Goal: Information Seeking & Learning: Learn about a topic

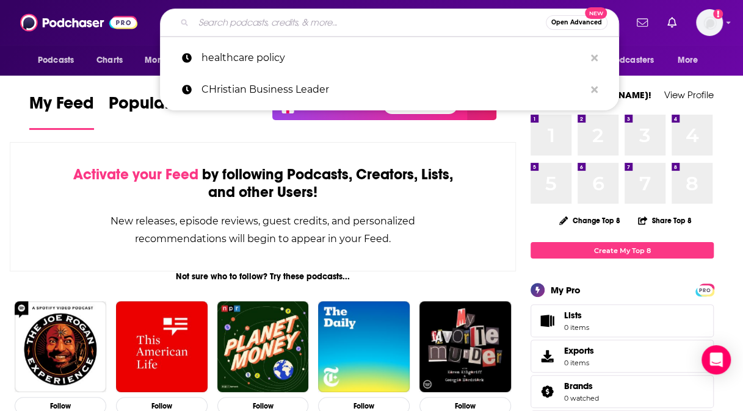
click at [240, 23] on input "Search podcasts, credits, & more..." at bounding box center [369, 23] width 352 height 20
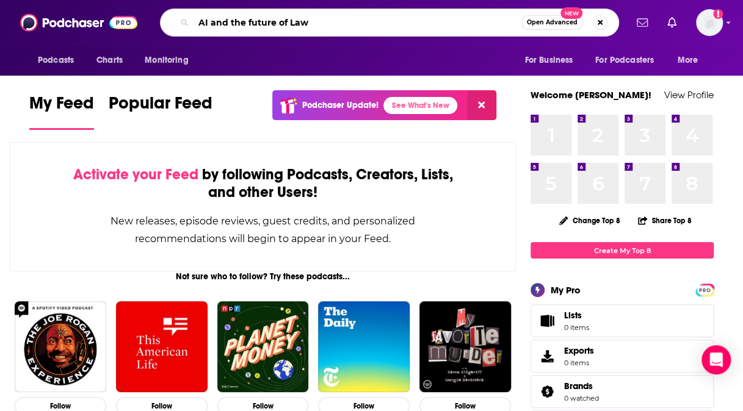
type input "AI and the future of Law"
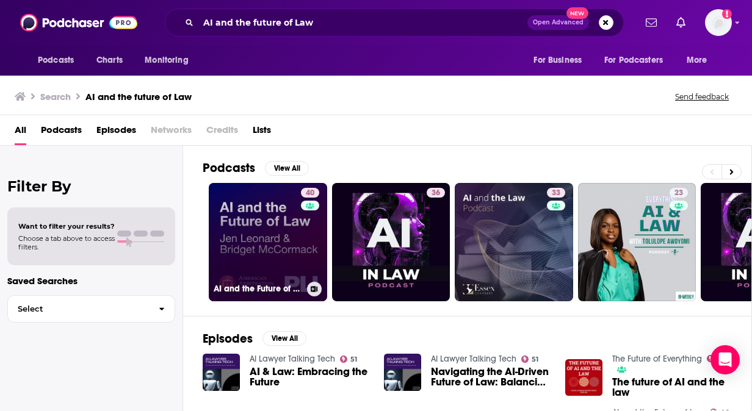
click at [262, 228] on link "40 AI and the Future of Law" at bounding box center [268, 242] width 118 height 118
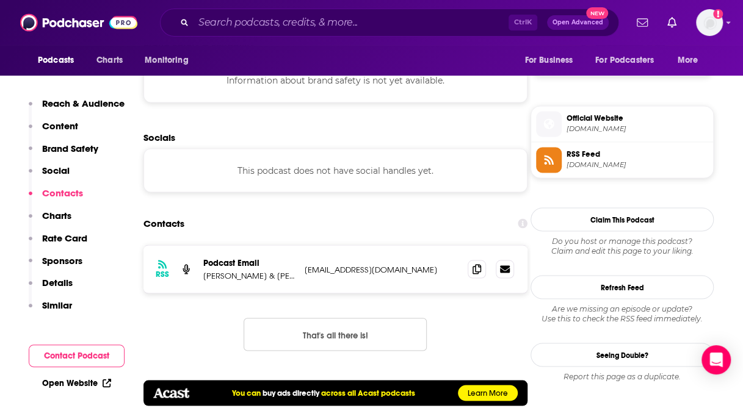
scroll to position [972, 0]
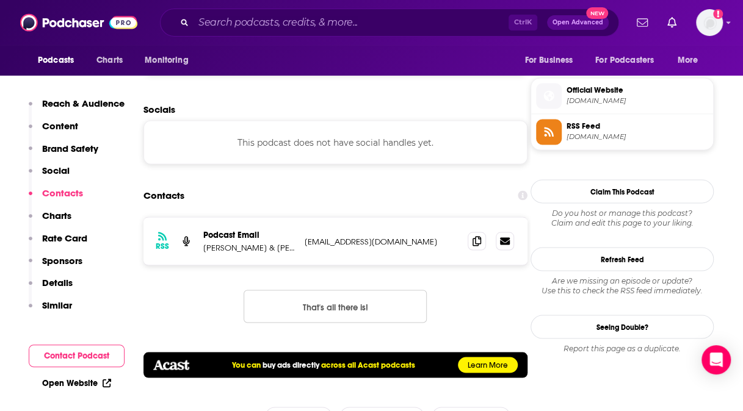
click at [259, 245] on p "[PERSON_NAME] & [PERSON_NAME]" at bounding box center [249, 247] width 92 height 10
click at [224, 233] on p "Podcast Email" at bounding box center [249, 234] width 92 height 10
drag, startPoint x: 304, startPoint y: 242, endPoint x: 489, endPoint y: 247, distance: 184.9
click at [489, 247] on div "RSS Podcast Email [PERSON_NAME] & [PERSON_NAME] [EMAIL_ADDRESS][DOMAIN_NAME] [E…" at bounding box center [335, 241] width 384 height 48
drag, startPoint x: 489, startPoint y: 247, endPoint x: 450, endPoint y: 243, distance: 39.8
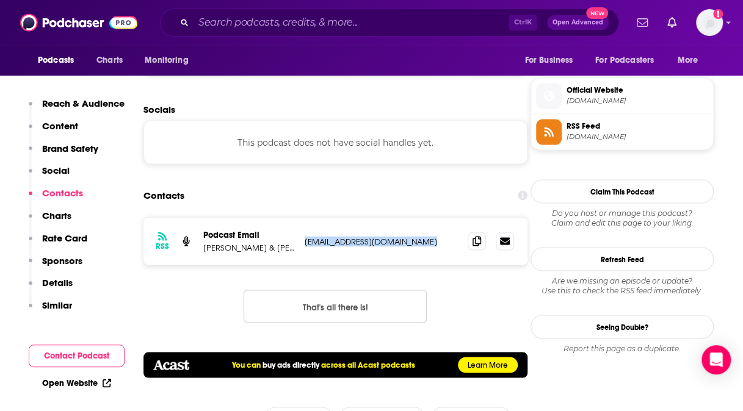
click at [450, 243] on p "[EMAIL_ADDRESS][DOMAIN_NAME]" at bounding box center [380, 241] width 153 height 10
click at [453, 240] on p "[EMAIL_ADDRESS][DOMAIN_NAME]" at bounding box center [380, 241] width 153 height 10
click at [240, 234] on p "Podcast Email" at bounding box center [249, 234] width 92 height 10
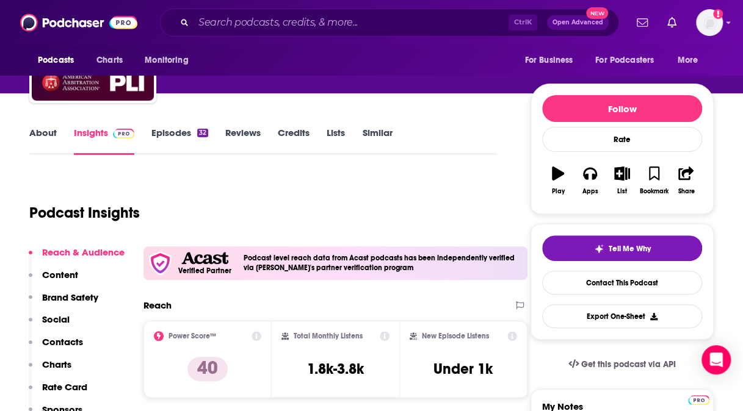
scroll to position [63, 0]
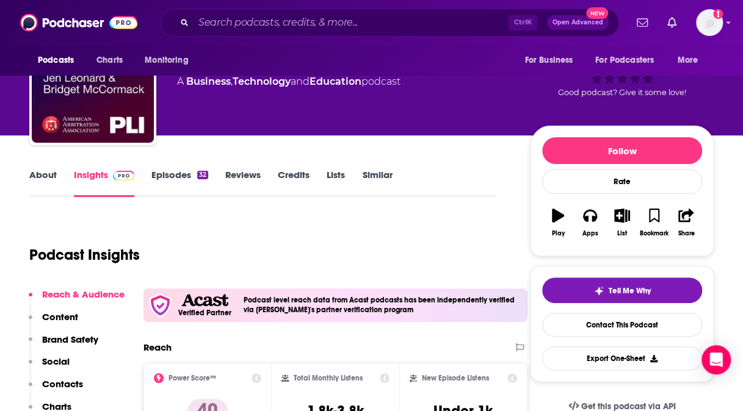
click at [730, 35] on div "Podcasts Charts Monitoring Ctrl K Open Advanced New For Business For Podcasters…" at bounding box center [371, 22] width 743 height 45
click at [173, 173] on link "Episodes 32" at bounding box center [179, 183] width 57 height 28
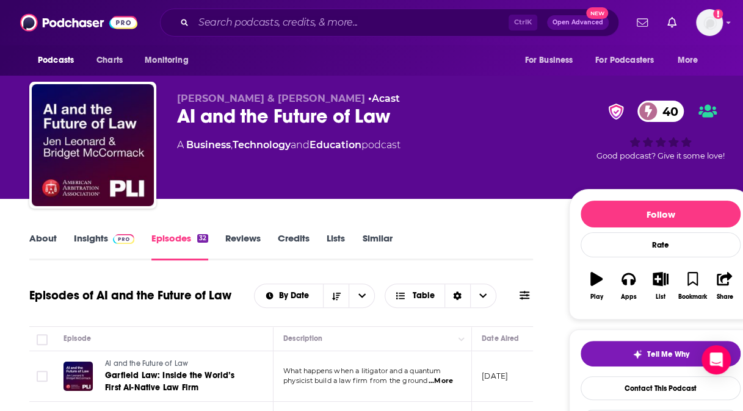
click at [508, 375] on p "[DATE]" at bounding box center [494, 376] width 26 height 10
click at [531, 384] on td "[DATE]" at bounding box center [511, 376] width 79 height 51
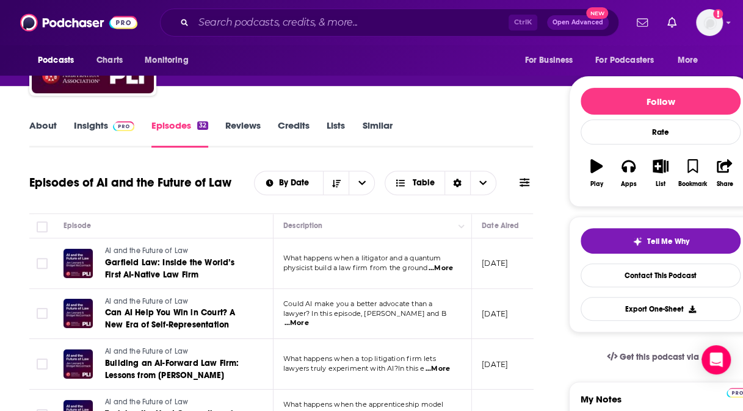
scroll to position [123, 0]
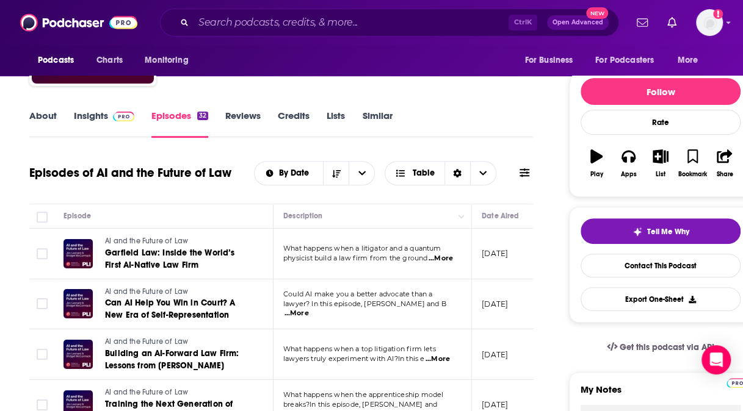
click at [499, 245] on td "[DATE]" at bounding box center [511, 254] width 79 height 51
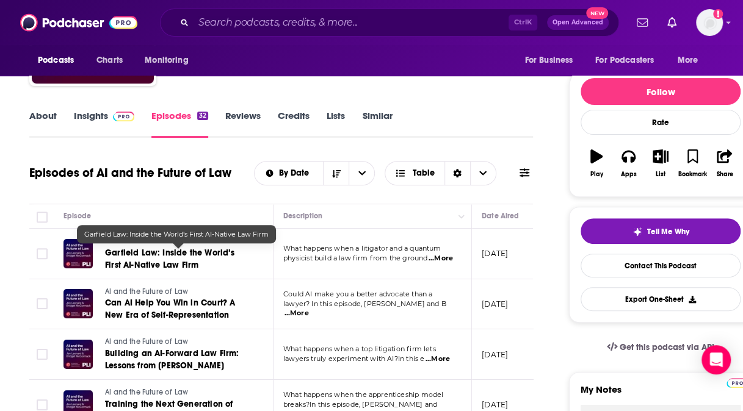
click at [146, 255] on span "Garfield Law: Inside the World’s First AI-Native Law Firm" at bounding box center [169, 259] width 129 height 23
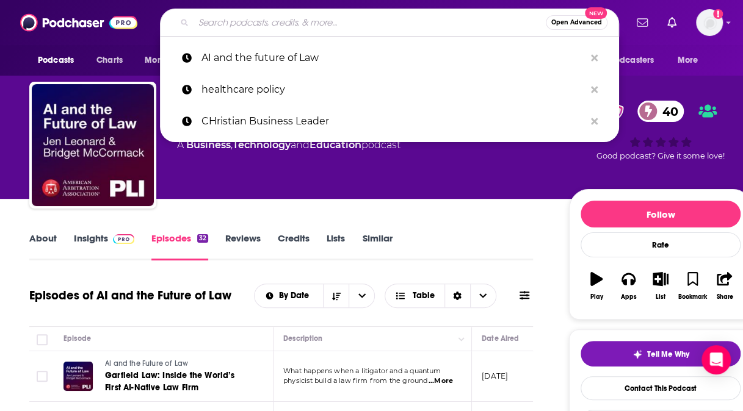
click at [260, 24] on input "Search podcasts, credits, & more..." at bounding box center [369, 23] width 352 height 20
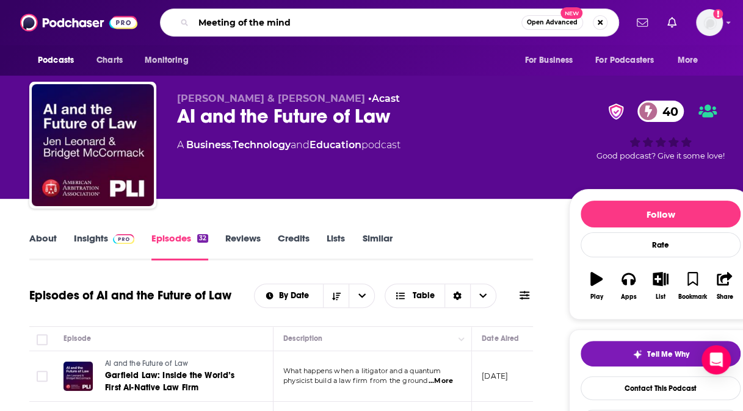
type input "Meeting of the minds"
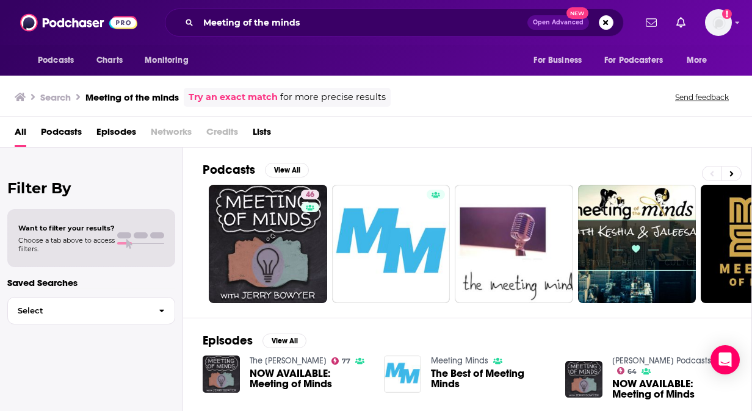
click at [735, 113] on div "Search Meeting of the minds Try an exact match for more precise results Send fe…" at bounding box center [376, 95] width 752 height 44
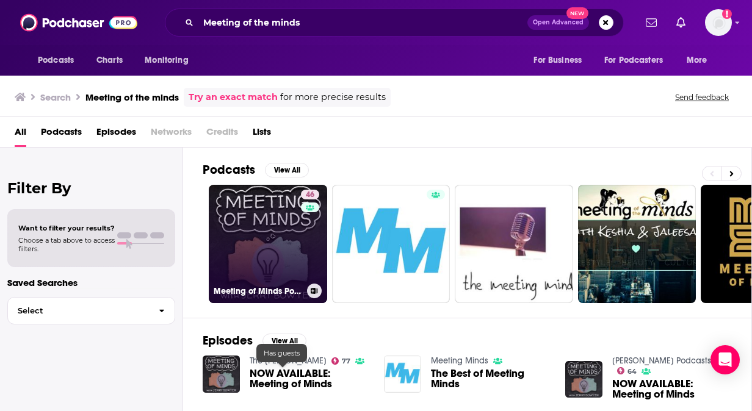
click at [273, 237] on link "46 Meeting of Minds Podcast" at bounding box center [268, 244] width 118 height 118
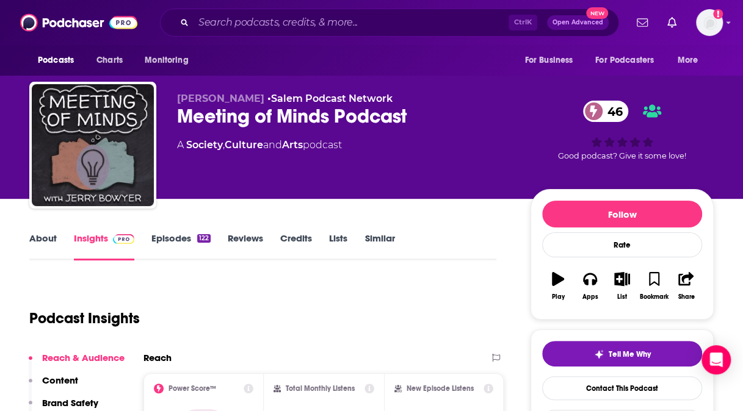
click at [268, 311] on div "Podcast Insights" at bounding box center [257, 311] width 457 height 62
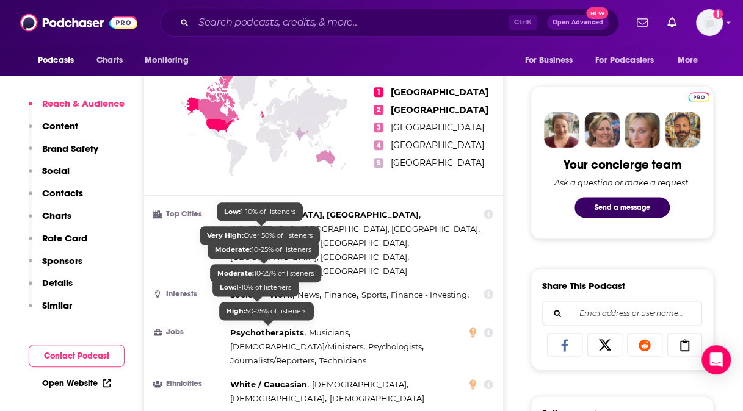
scroll to position [561, 0]
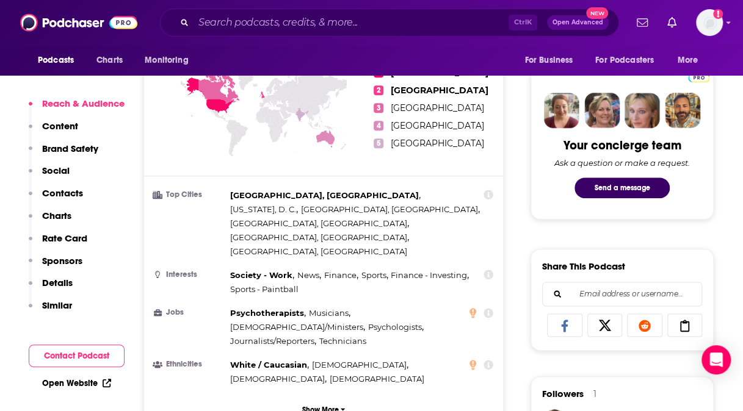
click at [63, 128] on p "Content" at bounding box center [60, 126] width 36 height 12
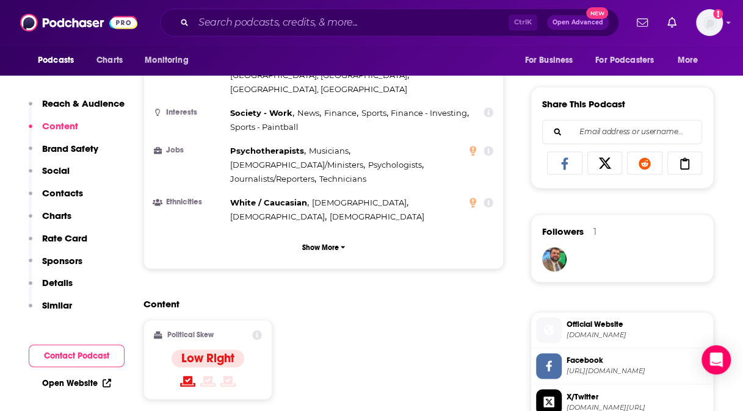
scroll to position [782, 0]
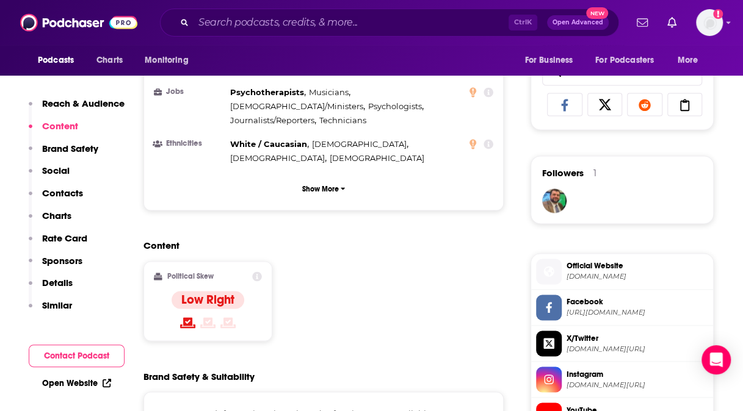
click at [51, 148] on p "Brand Safety" at bounding box center [70, 149] width 56 height 12
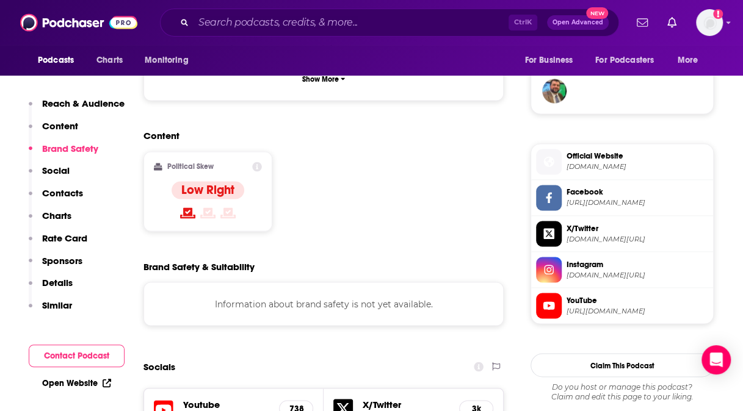
scroll to position [913, 0]
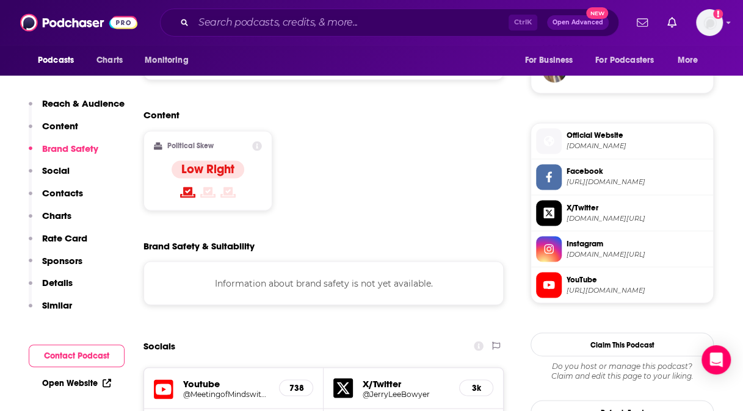
click at [60, 168] on p "Social" at bounding box center [55, 171] width 27 height 12
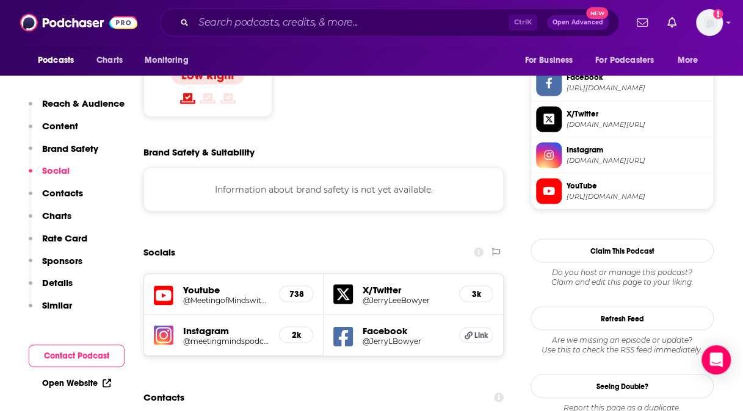
scroll to position [1008, 0]
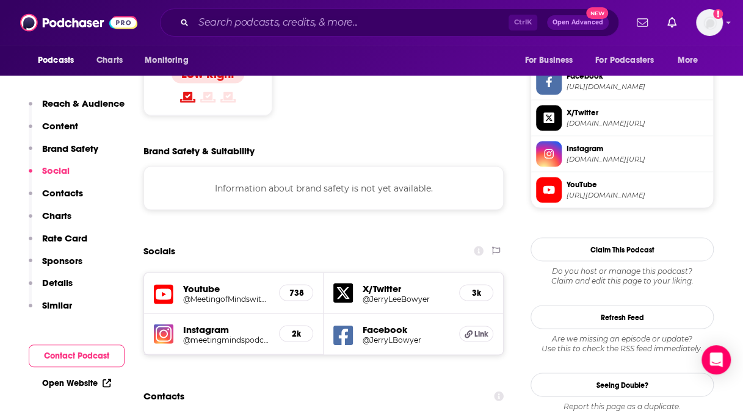
click at [57, 194] on p "Contacts" at bounding box center [62, 193] width 41 height 12
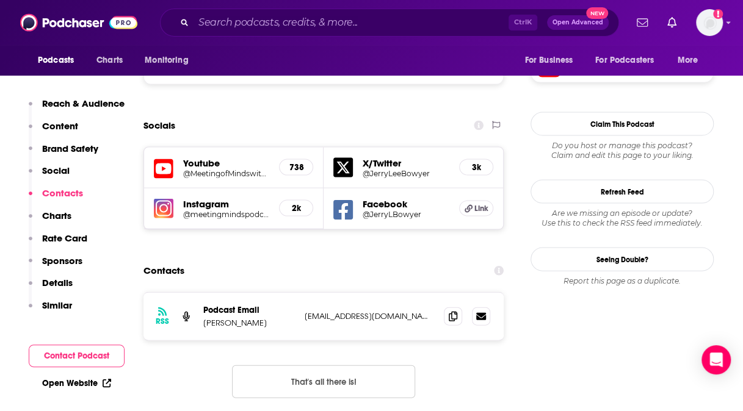
scroll to position [1153, 0]
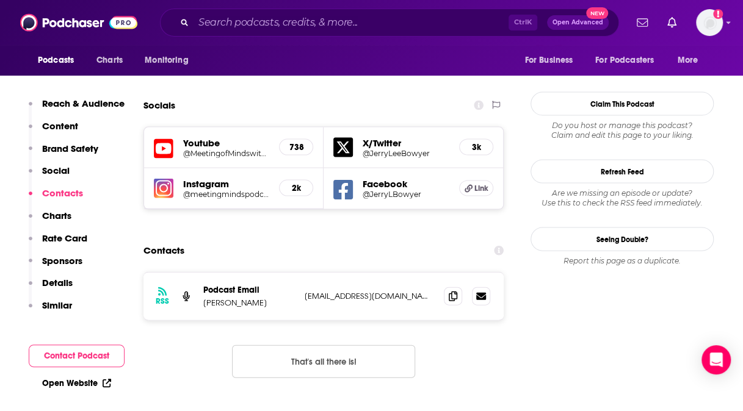
click at [62, 217] on p "Charts" at bounding box center [56, 216] width 29 height 12
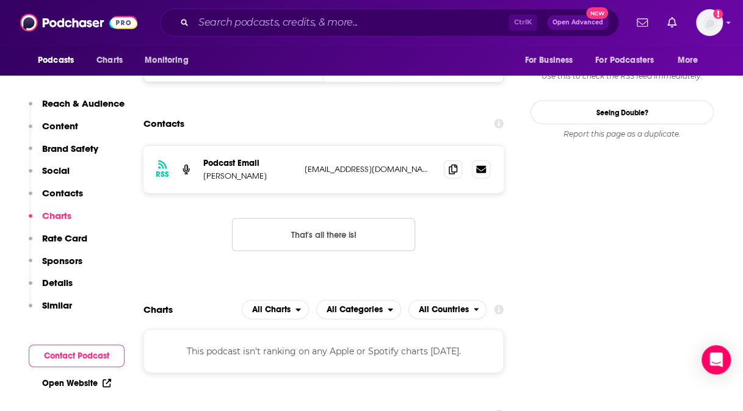
scroll to position [1341, 0]
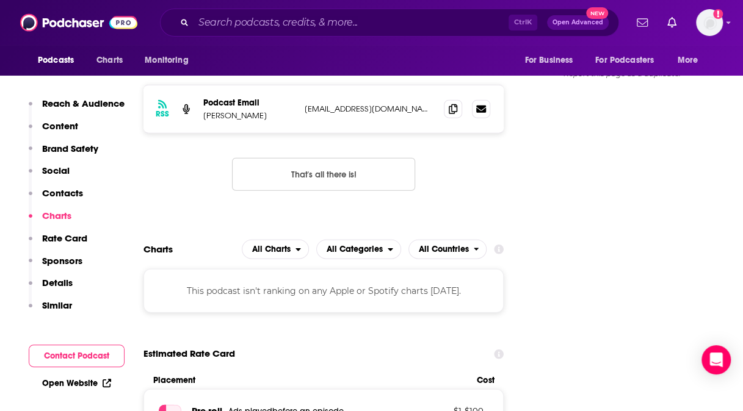
click at [76, 239] on p "Rate Card" at bounding box center [64, 238] width 45 height 12
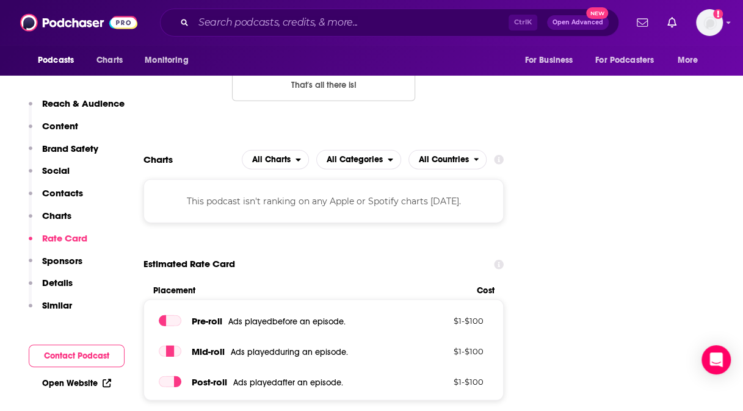
scroll to position [1443, 0]
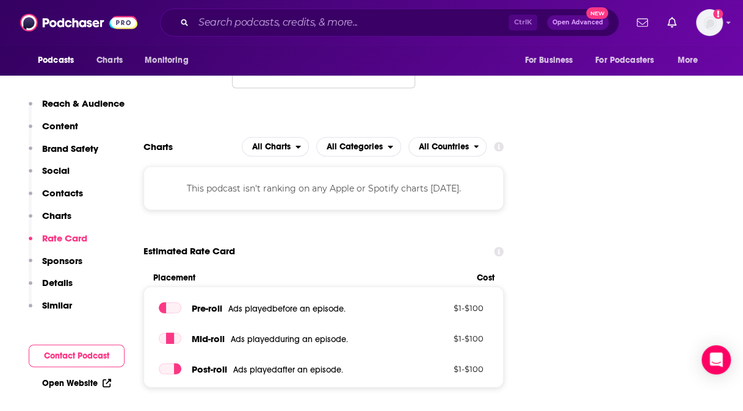
click at [71, 262] on p "Sponsors" at bounding box center [62, 261] width 40 height 12
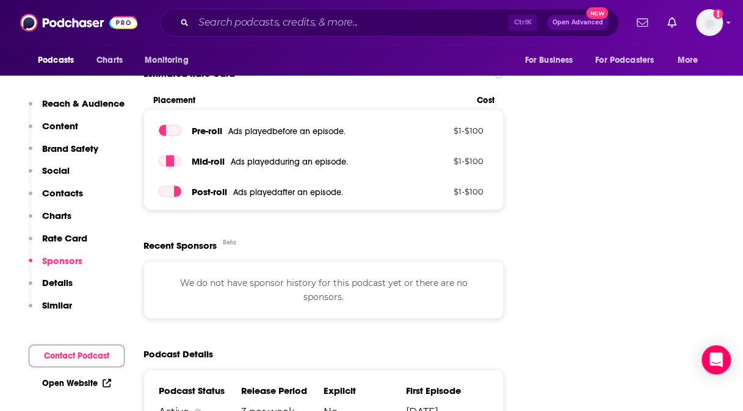
click at [57, 283] on p "Details" at bounding box center [57, 283] width 31 height 12
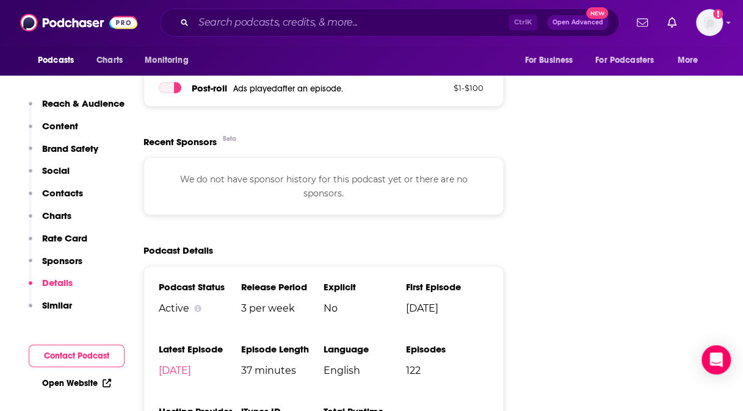
scroll to position [1729, 0]
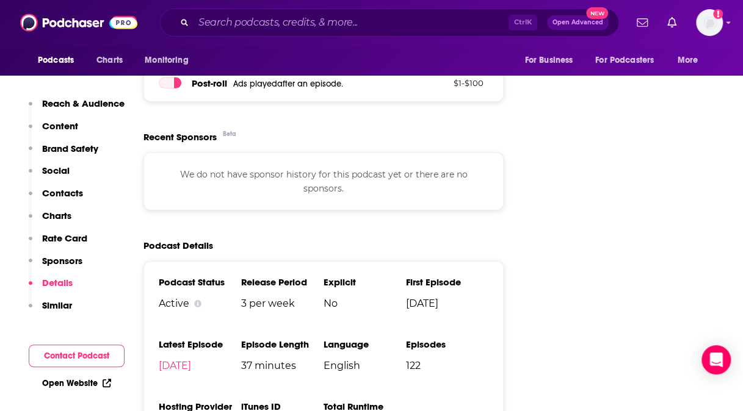
click at [52, 308] on p "Similar" at bounding box center [57, 306] width 30 height 12
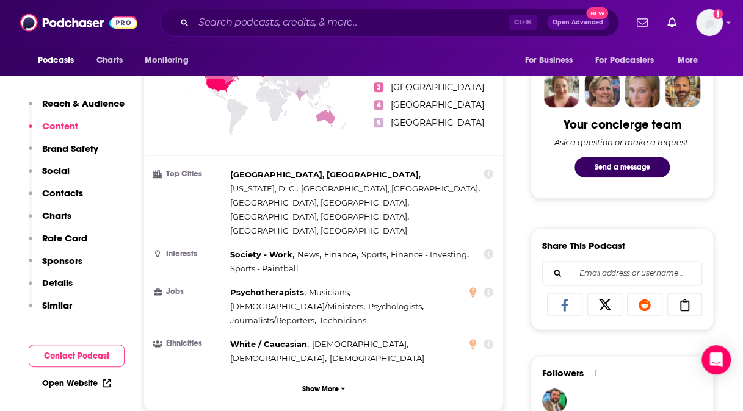
scroll to position [431, 0]
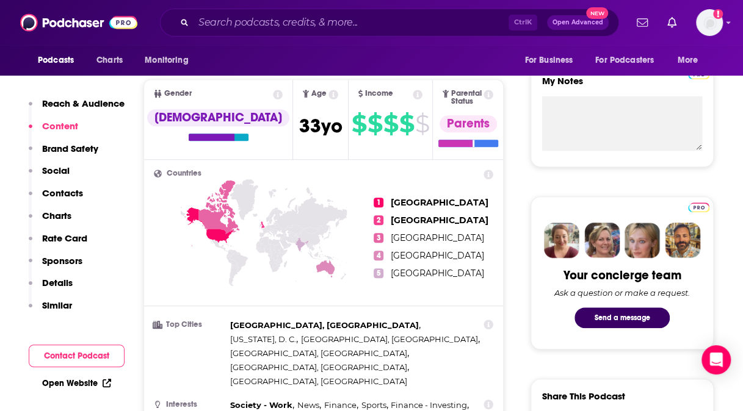
click at [81, 144] on p "Brand Safety" at bounding box center [70, 149] width 56 height 12
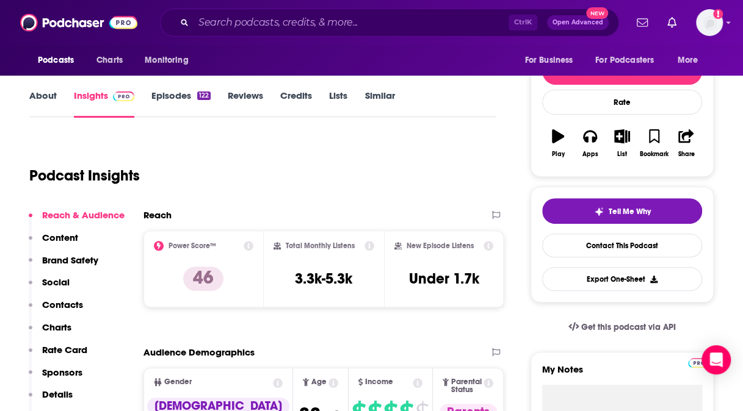
scroll to position [113, 0]
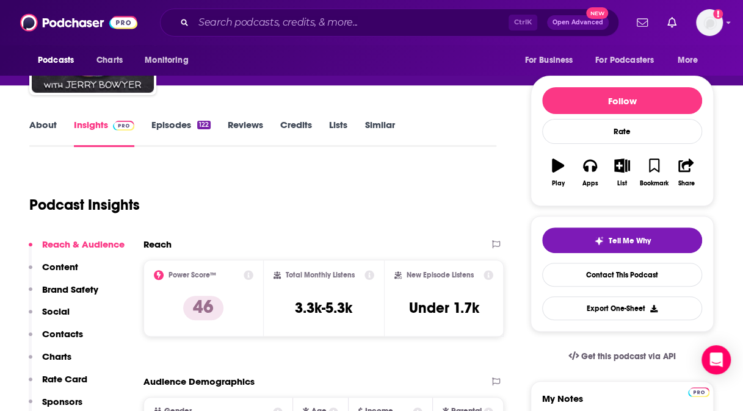
click at [160, 128] on link "Episodes 122" at bounding box center [180, 133] width 59 height 28
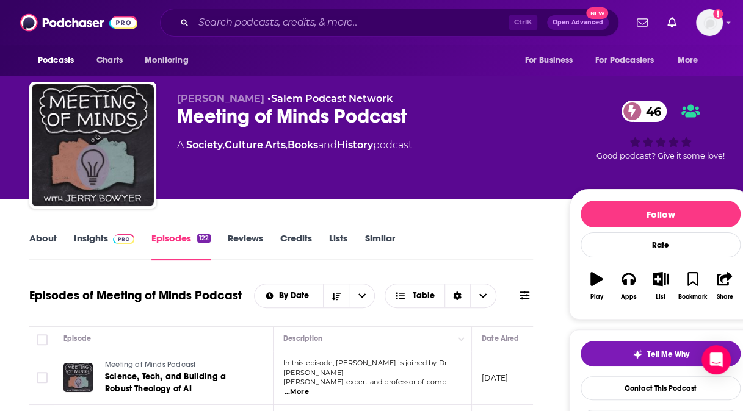
click at [304, 237] on link "Credits" at bounding box center [296, 246] width 32 height 28
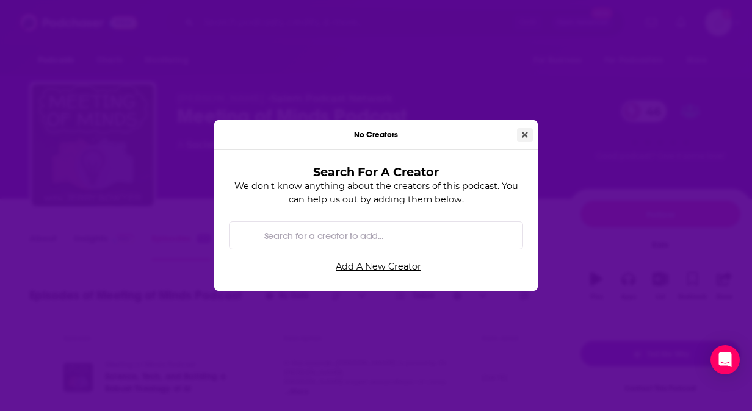
click at [526, 135] on icon "Close" at bounding box center [525, 135] width 6 height 6
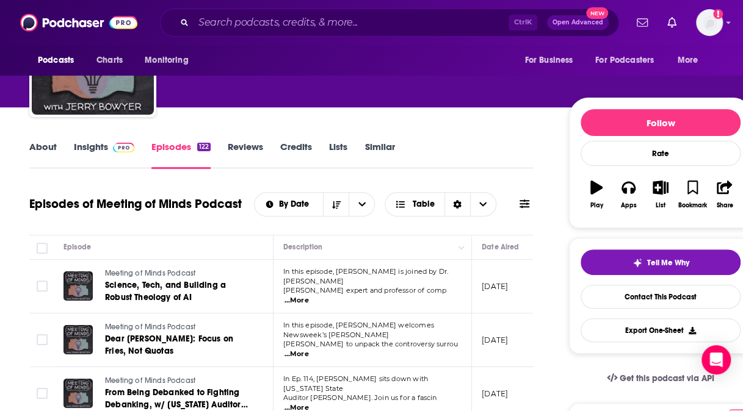
scroll to position [123, 0]
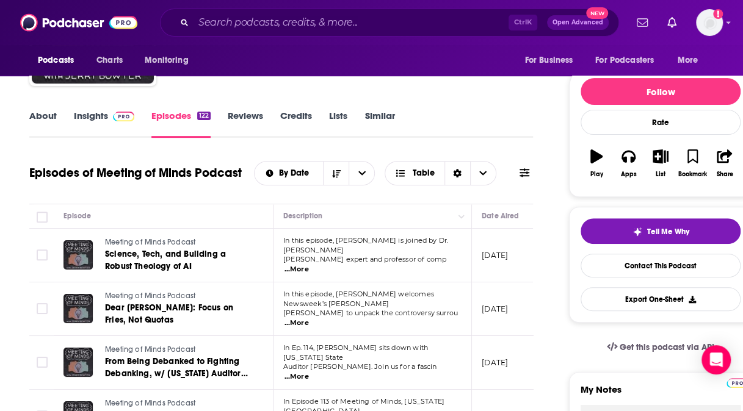
click at [309, 265] on span "...More" at bounding box center [296, 270] width 24 height 10
click at [207, 201] on div "Episodes of Meeting of Minds Podcast By Date Table" at bounding box center [280, 180] width 503 height 47
click at [309, 319] on span "...More" at bounding box center [296, 324] width 24 height 10
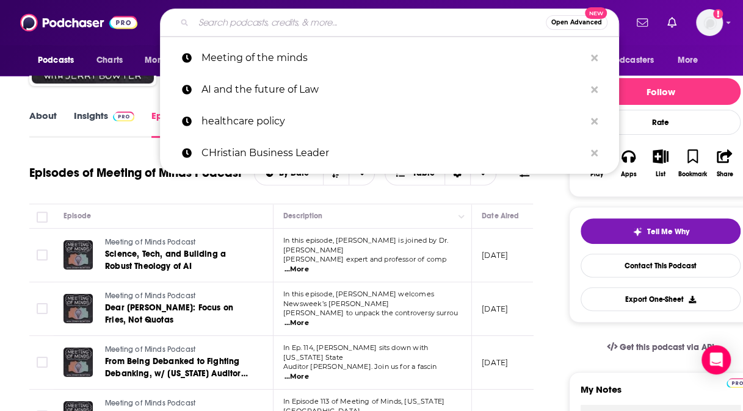
click at [206, 26] on input "Search podcasts, credits, & more..." at bounding box center [369, 23] width 352 height 20
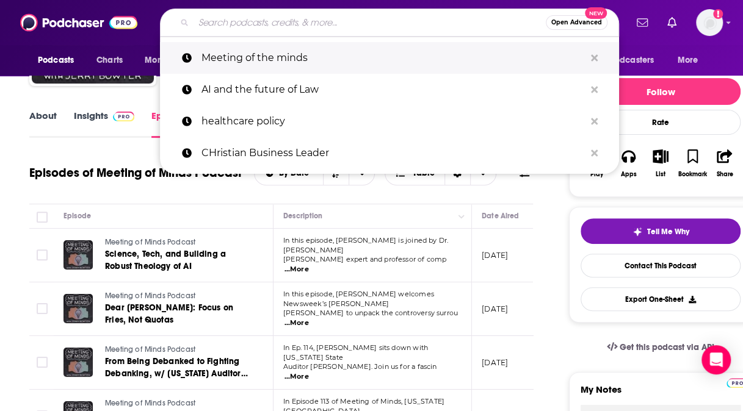
click at [215, 57] on p "Meeting of the minds" at bounding box center [392, 58] width 383 height 32
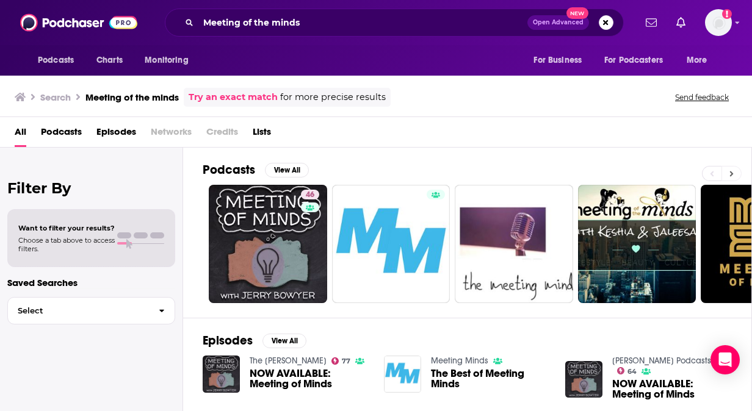
click at [733, 172] on button at bounding box center [731, 173] width 20 height 15
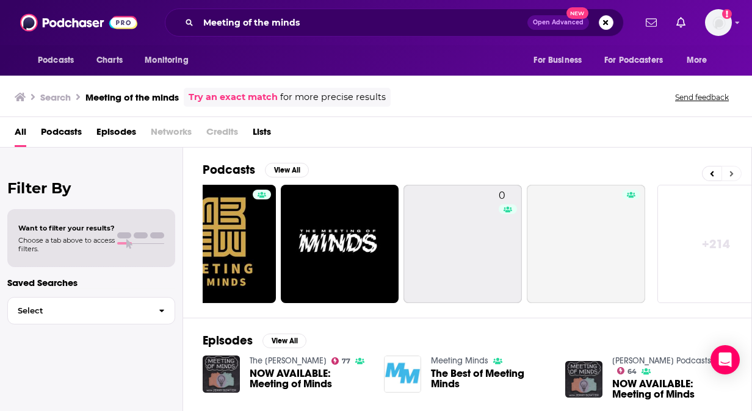
scroll to position [0, 549]
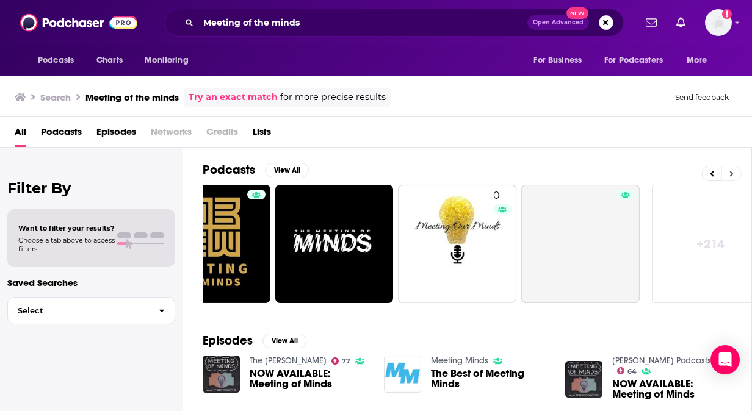
click at [735, 175] on button at bounding box center [731, 173] width 20 height 15
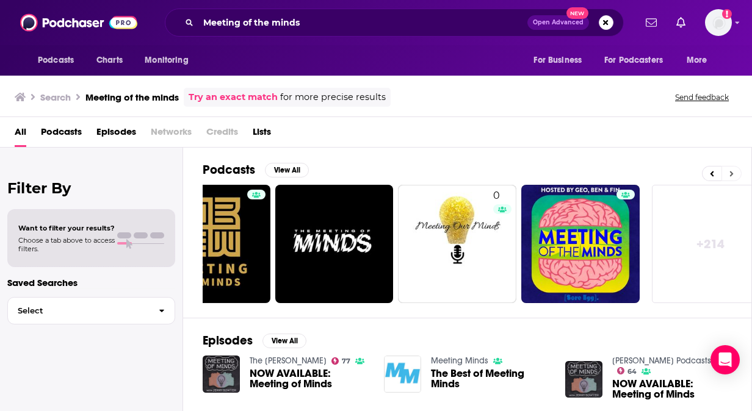
scroll to position [0, 571]
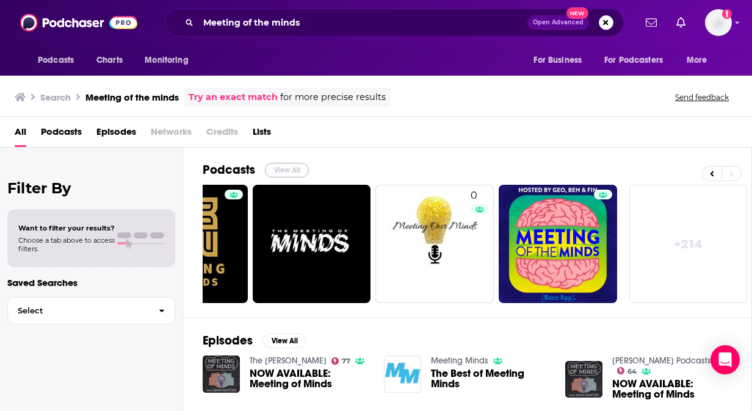
click at [282, 170] on button "View All" at bounding box center [287, 170] width 44 height 15
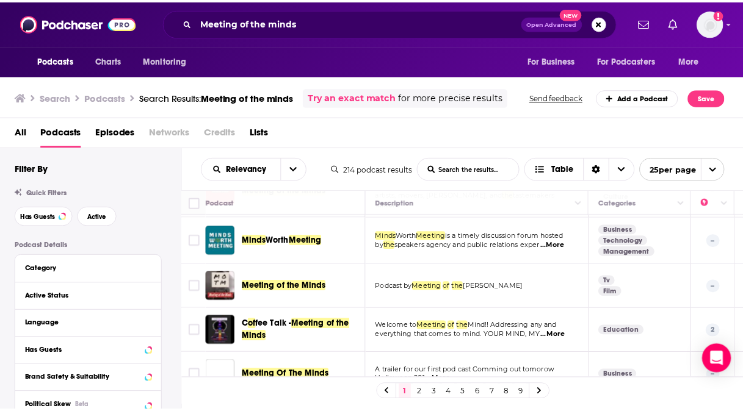
scroll to position [659, 0]
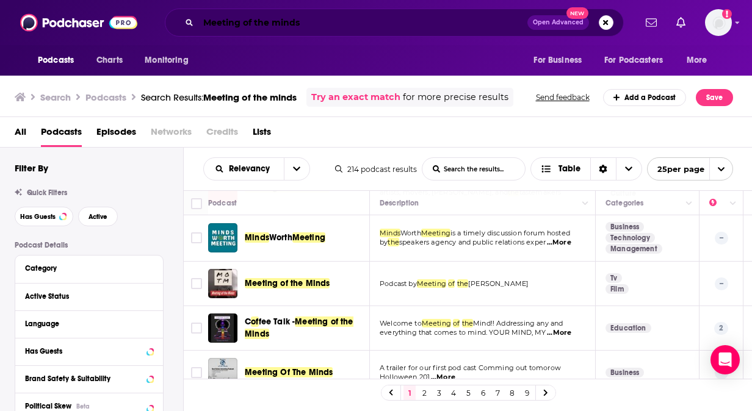
click at [315, 23] on input "Meeting of the minds" at bounding box center [362, 23] width 329 height 20
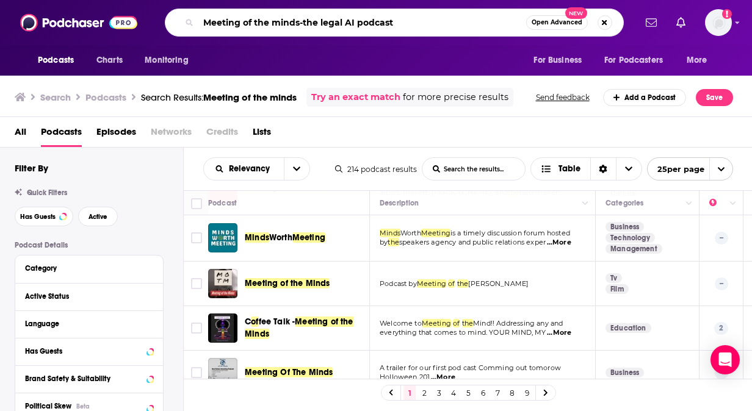
type input "Meeting of the minds-the legal AI podcast"
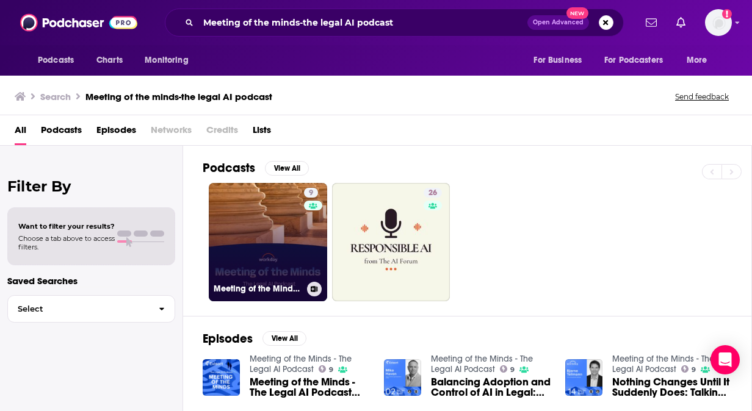
click at [264, 204] on link "9 Meeting of the Minds - The Legal AI Podcast" at bounding box center [268, 242] width 118 height 118
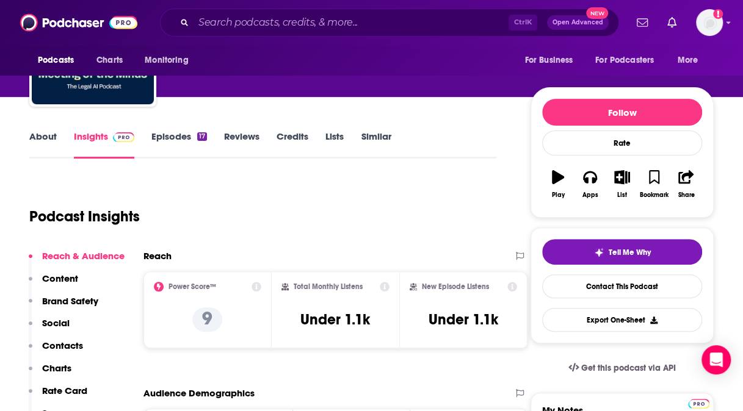
scroll to position [95, 0]
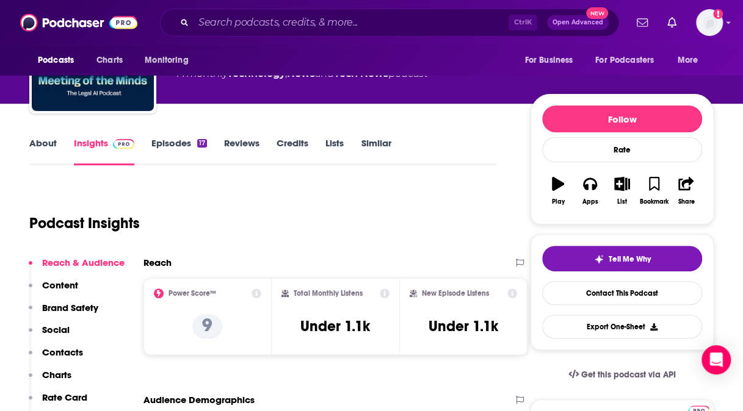
click at [256, 294] on icon at bounding box center [256, 294] width 10 height 10
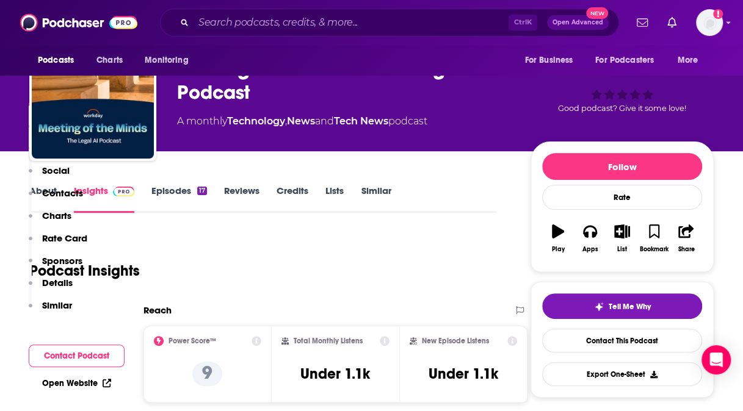
scroll to position [0, 0]
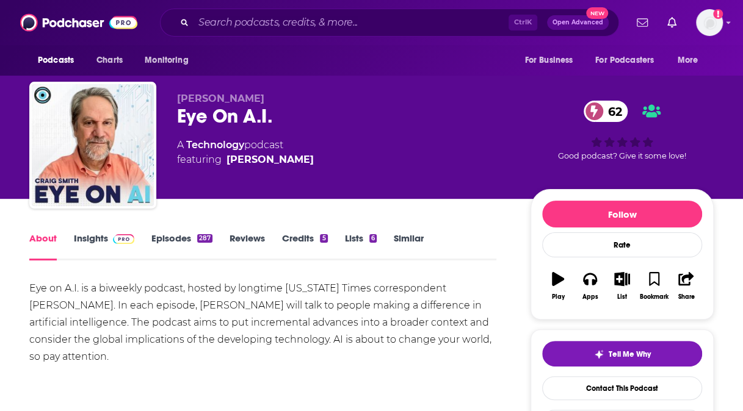
click at [92, 239] on link "Insights" at bounding box center [104, 246] width 60 height 28
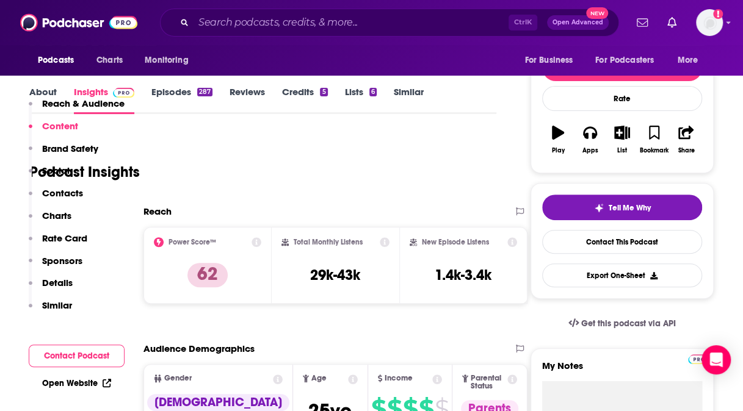
scroll to position [110, 0]
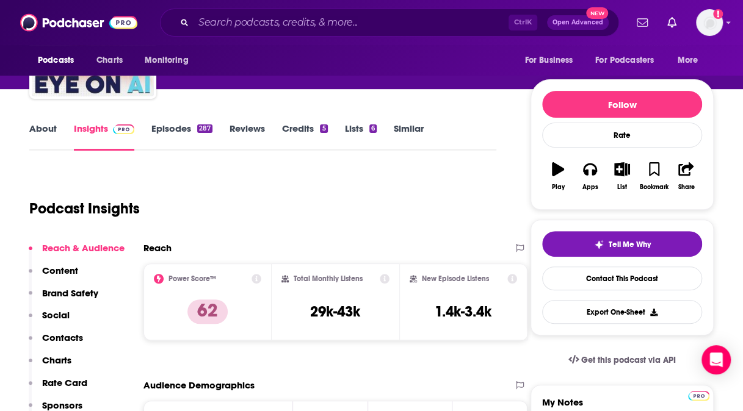
click at [178, 132] on link "Episodes 287" at bounding box center [181, 137] width 61 height 28
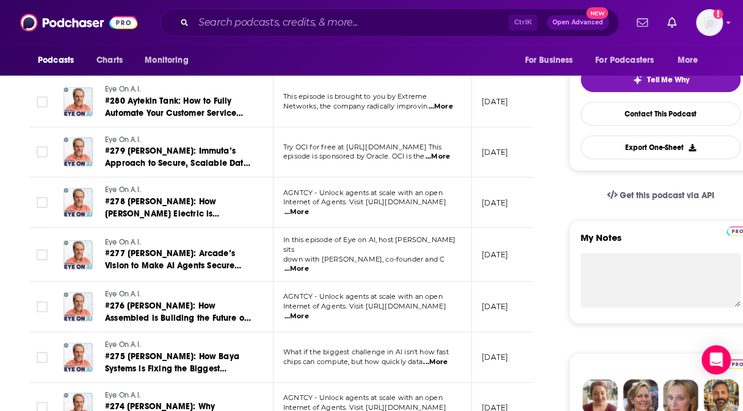
scroll to position [276, 0]
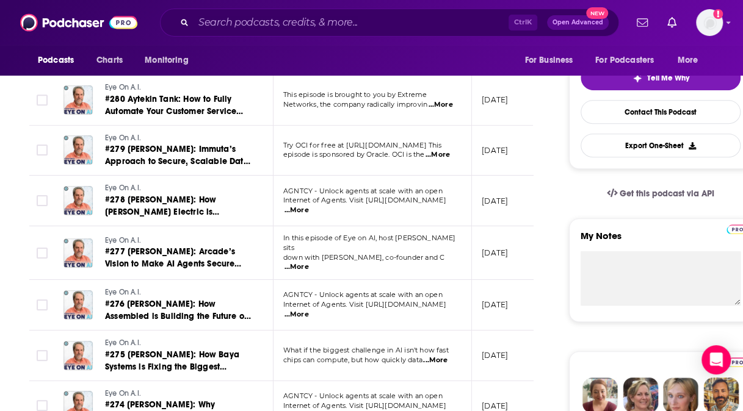
click at [309, 262] on span "...More" at bounding box center [296, 267] width 24 height 10
click at [448, 105] on span "...More" at bounding box center [440, 105] width 24 height 10
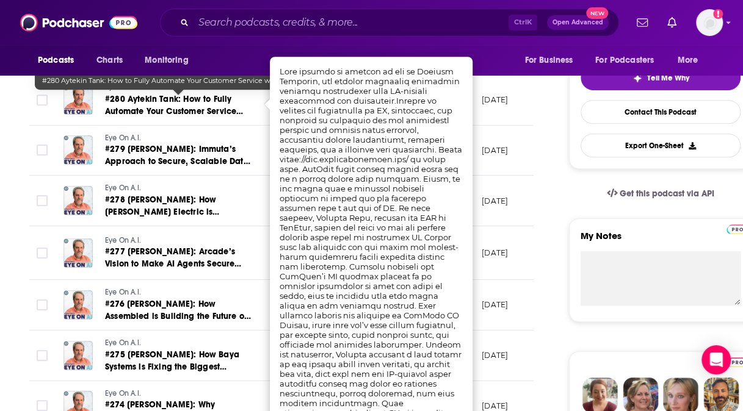
click at [171, 103] on span "#280 Aytekin Tank: How to Fully Automate Your Customer Service with AI Agents" at bounding box center [174, 111] width 138 height 35
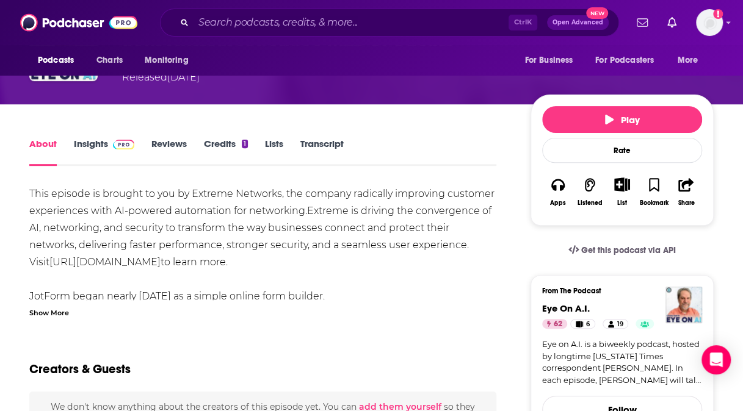
scroll to position [133, 0]
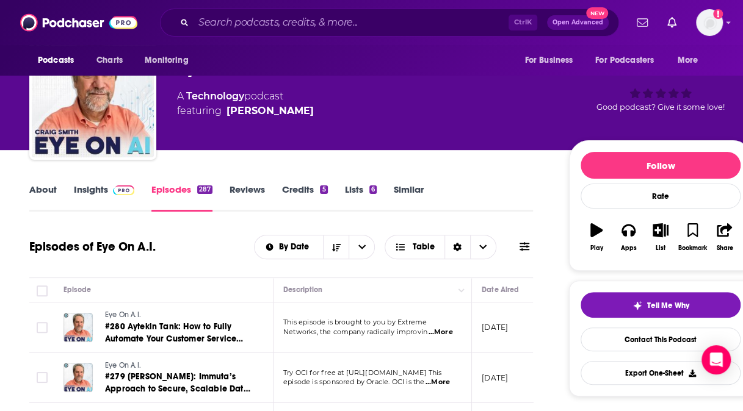
scroll to position [45, 0]
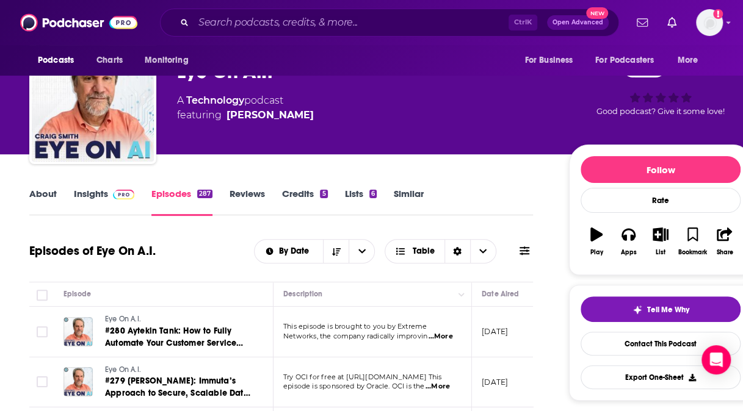
click at [37, 195] on link "About" at bounding box center [42, 202] width 27 height 28
